Goal: Information Seeking & Learning: Learn about a topic

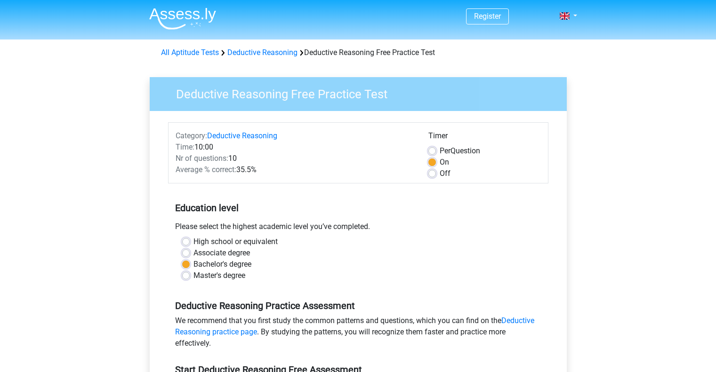
scroll to position [188, 0]
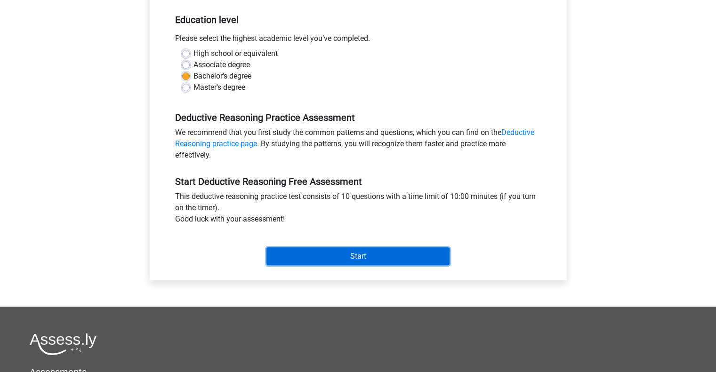
click at [355, 260] on input "Start" at bounding box center [357, 257] width 183 height 18
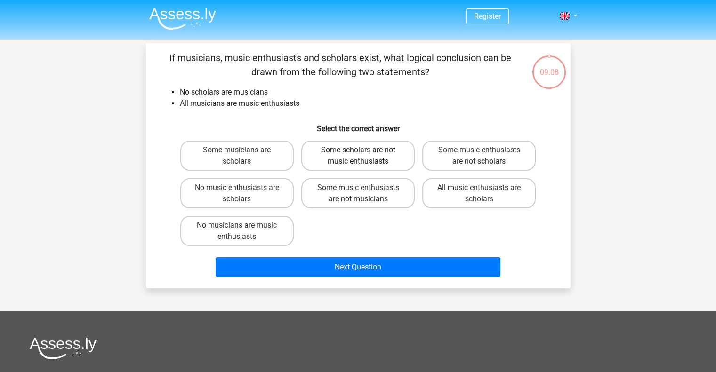
click at [352, 164] on label "Some scholars are not music enthusiasts" at bounding box center [357, 156] width 113 height 30
click at [358, 156] on input "Some scholars are not music enthusiasts" at bounding box center [361, 153] width 6 height 6
radio input "true"
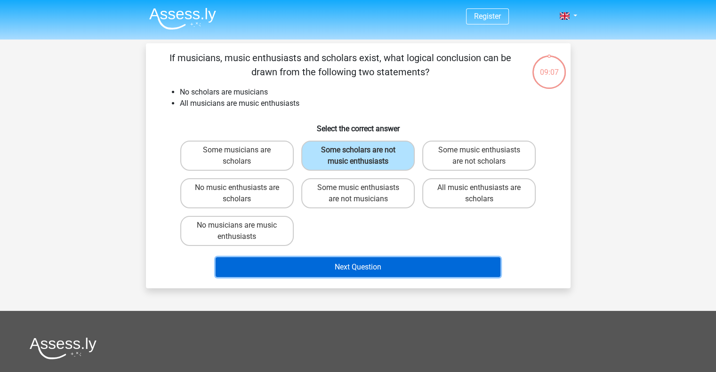
click at [417, 270] on button "Next Question" at bounding box center [358, 267] width 285 height 20
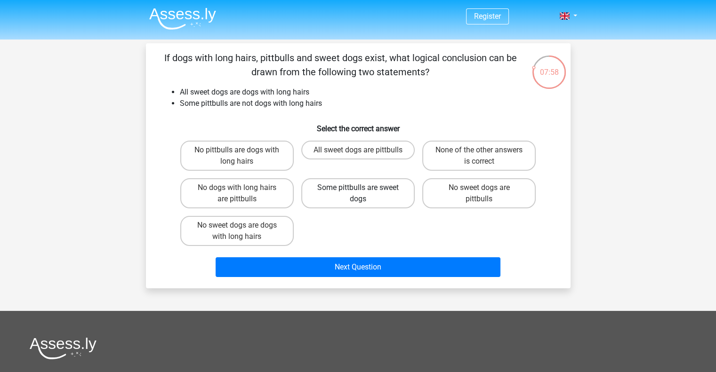
click at [359, 194] on label "Some pittbulls are sweet dogs" at bounding box center [357, 193] width 113 height 30
click at [359, 194] on input "Some pittbulls are sweet dogs" at bounding box center [361, 191] width 6 height 6
radio input "true"
click at [260, 200] on label "No dogs with long hairs are pittbulls" at bounding box center [236, 193] width 113 height 30
click at [243, 194] on input "No dogs with long hairs are pittbulls" at bounding box center [240, 191] width 6 height 6
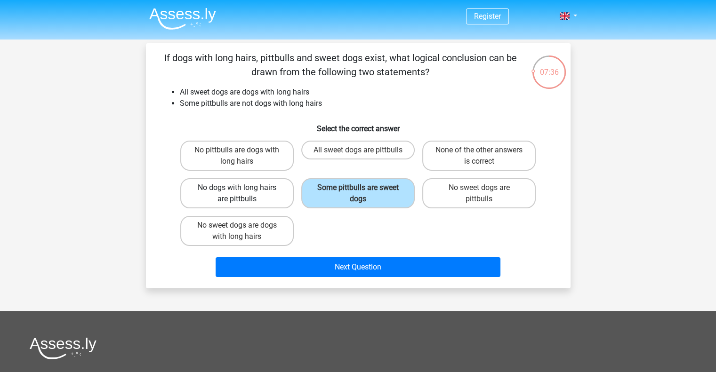
radio input "true"
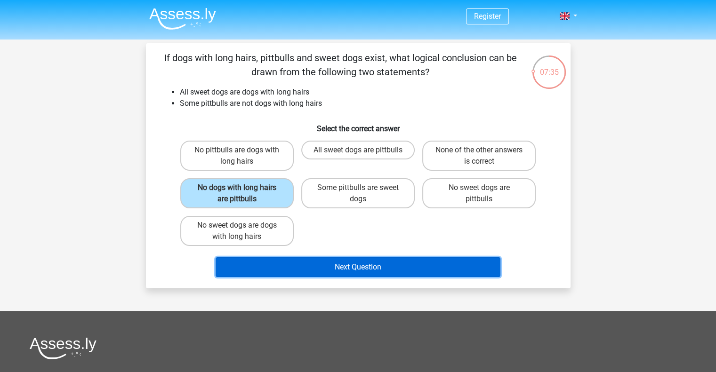
click at [352, 270] on button "Next Question" at bounding box center [358, 267] width 285 height 20
